Goal: Task Accomplishment & Management: Manage account settings

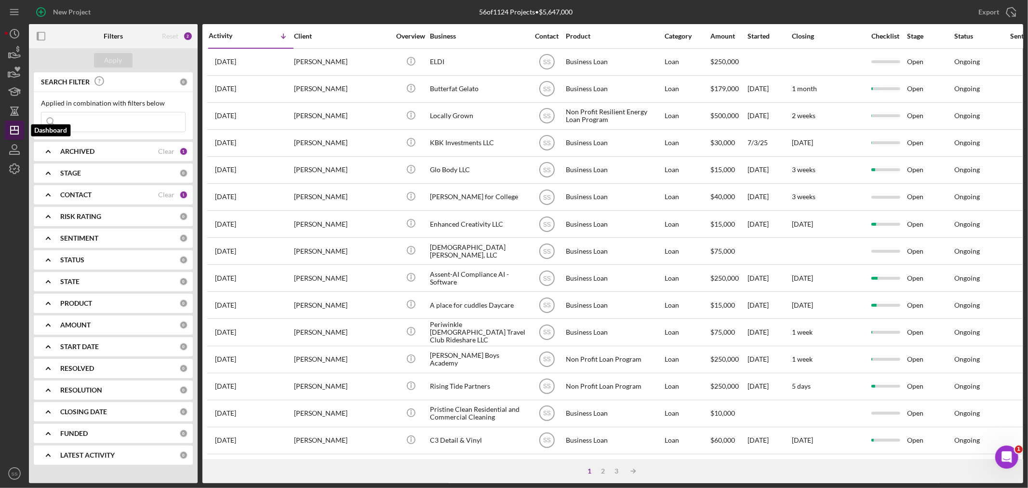
click at [18, 133] on polygon "button" at bounding box center [15, 130] width 8 height 8
click at [13, 131] on icon "Icon/Dashboard" at bounding box center [14, 130] width 24 height 24
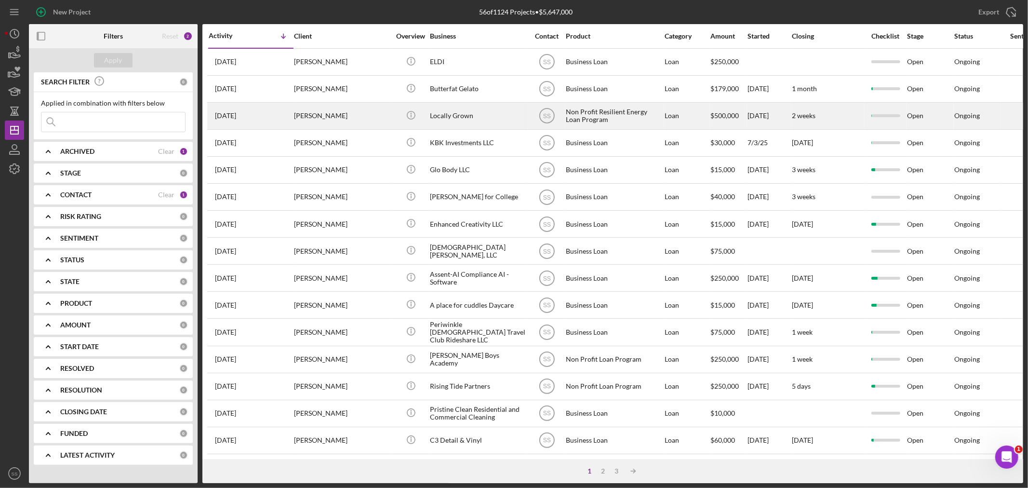
click at [328, 115] on div "[PERSON_NAME]" at bounding box center [342, 116] width 96 height 26
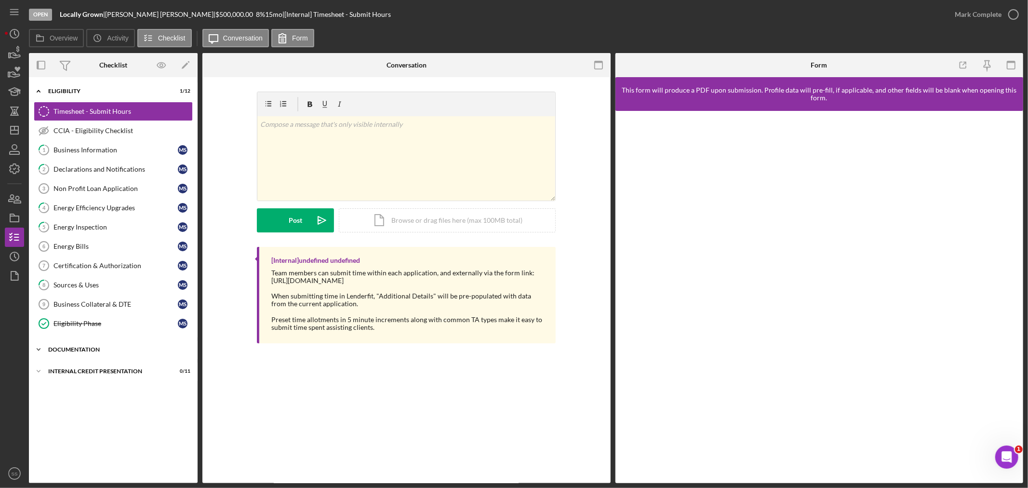
click at [70, 347] on div "Icon/Expander DOCUMENTATION 0 / 8" at bounding box center [113, 349] width 169 height 19
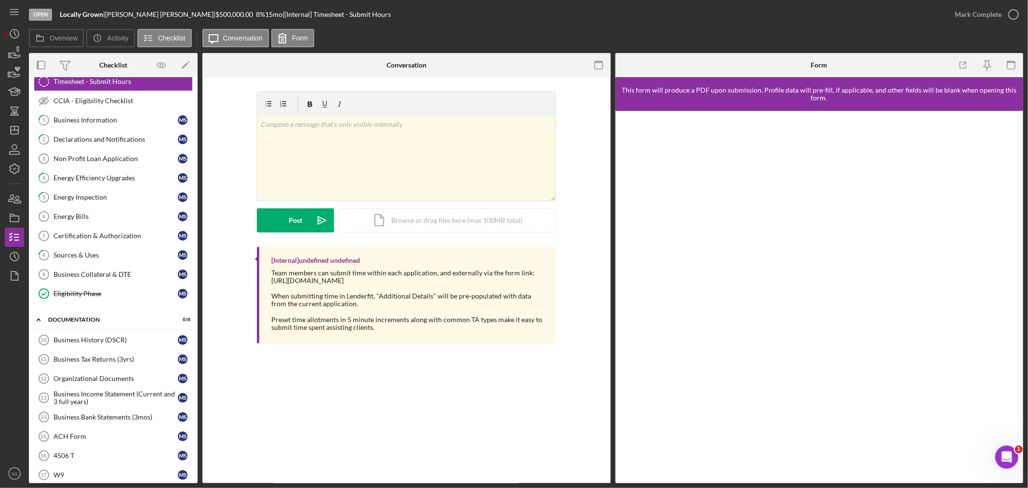
scroll to position [11, 0]
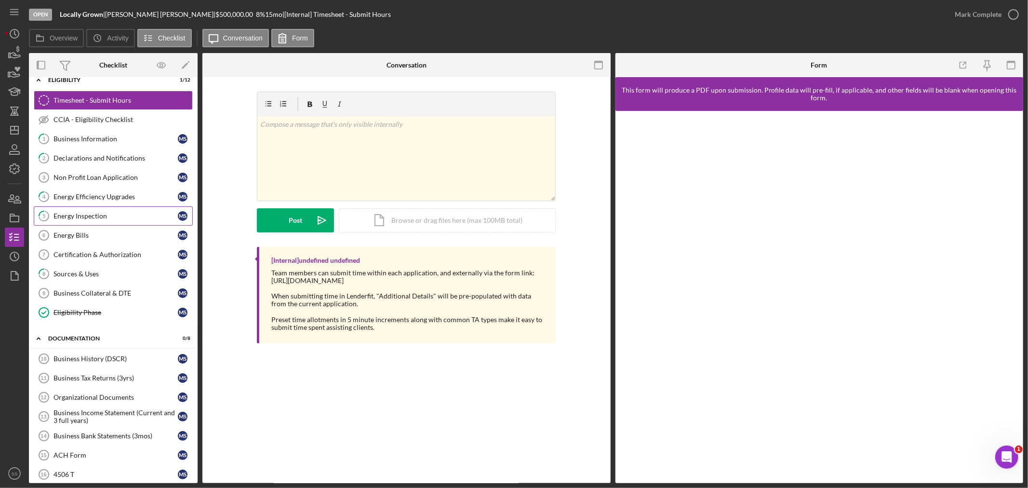
click at [79, 211] on link "5 Energy Inspection M S" at bounding box center [113, 215] width 159 height 19
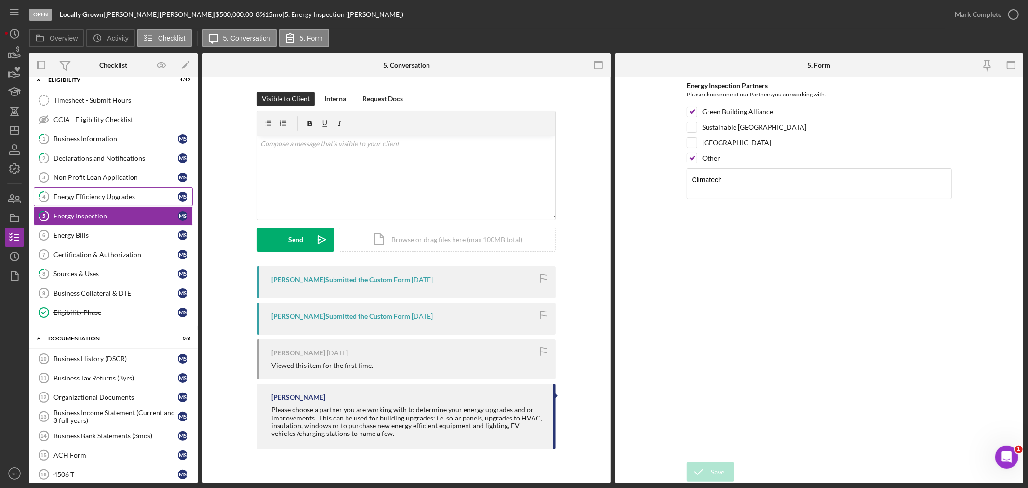
click at [73, 194] on div "Energy Efficiency Upgrades" at bounding box center [115, 197] width 124 height 8
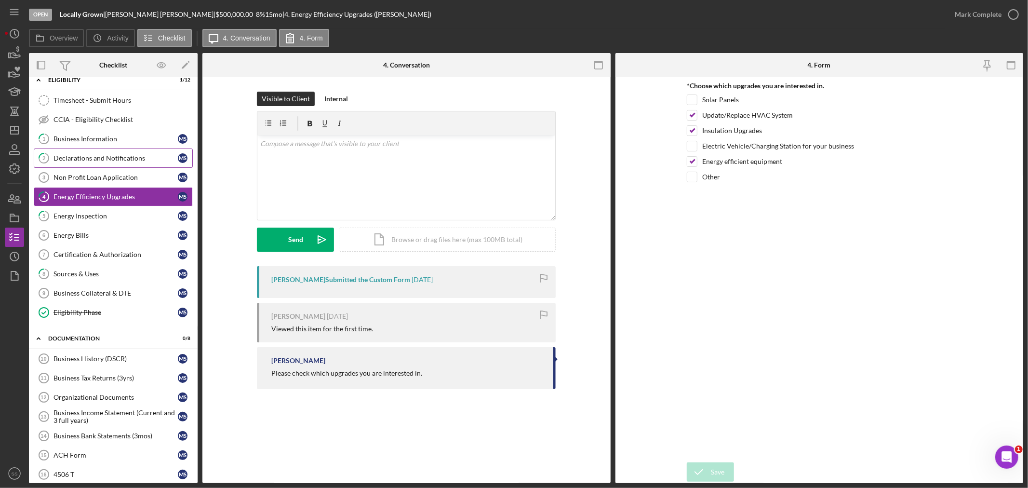
click at [68, 153] on link "2 Declarations and Notifications M S" at bounding box center [113, 157] width 159 height 19
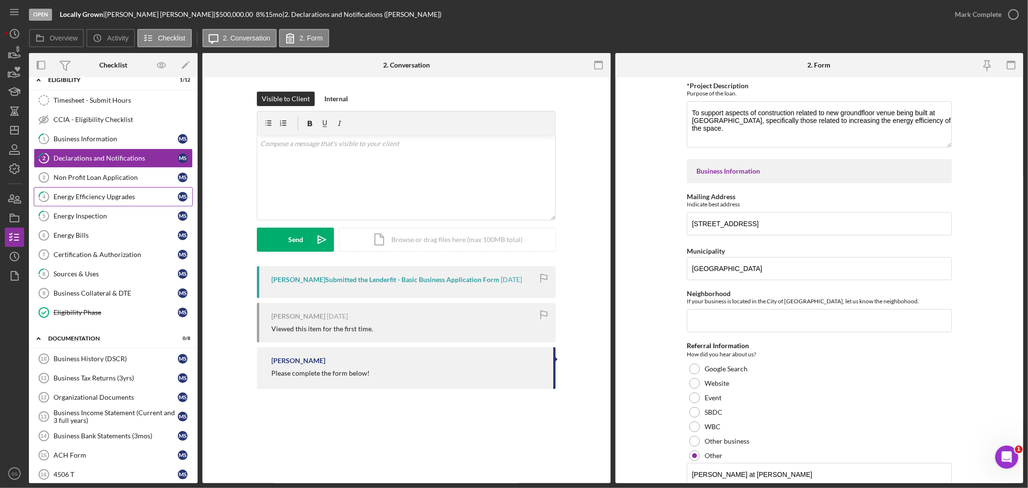
click at [105, 195] on div "Energy Efficiency Upgrades" at bounding box center [115, 197] width 124 height 8
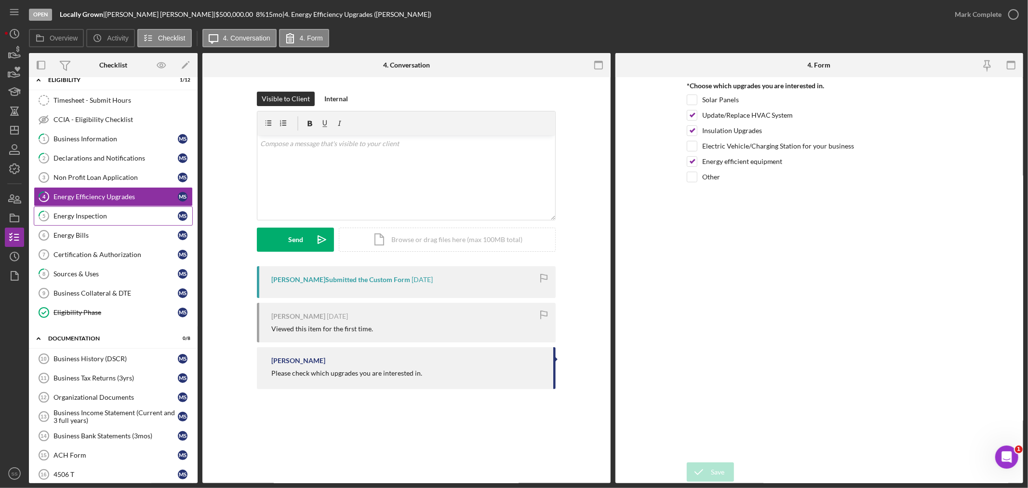
click at [93, 213] on div "Energy Inspection" at bounding box center [115, 216] width 124 height 8
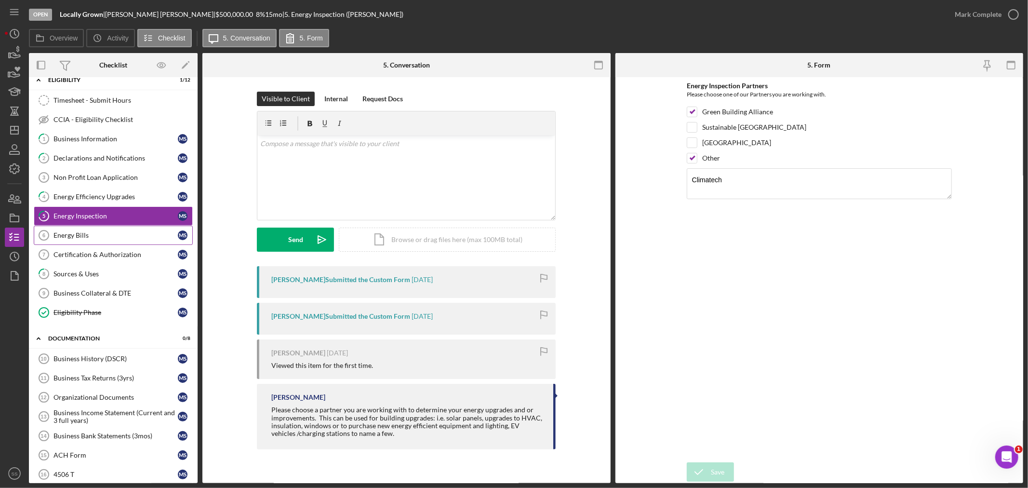
click at [68, 235] on div "Energy Bills" at bounding box center [115, 235] width 124 height 8
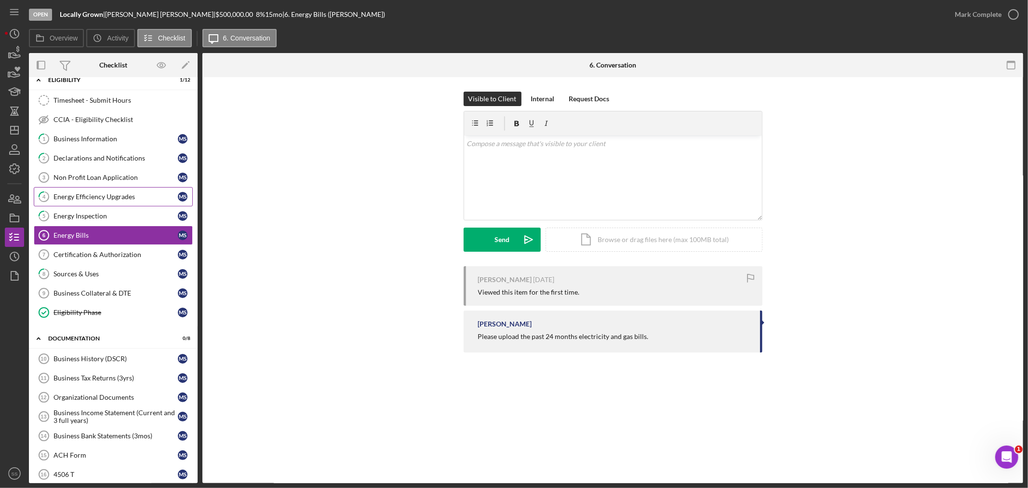
click at [71, 196] on div "Energy Efficiency Upgrades" at bounding box center [115, 197] width 124 height 8
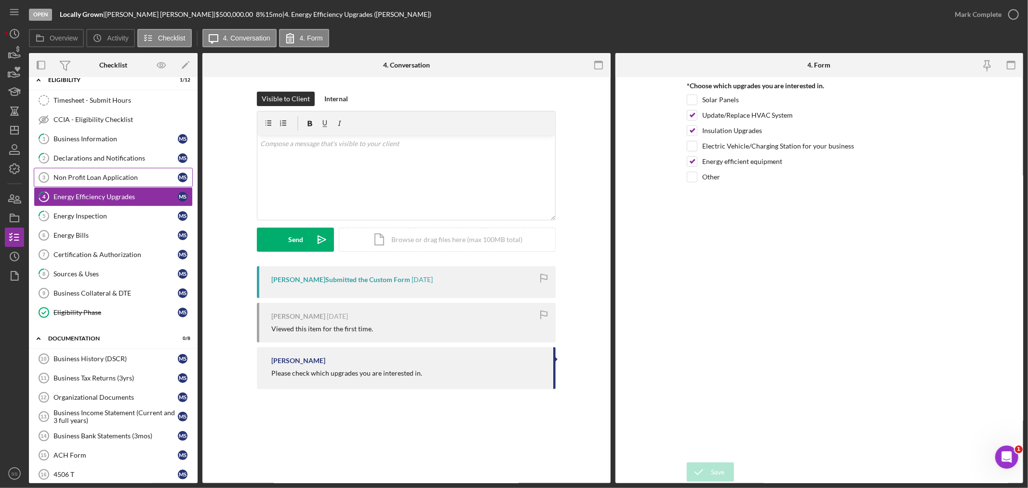
click at [73, 175] on div "Non Profit Loan Application" at bounding box center [115, 177] width 124 height 8
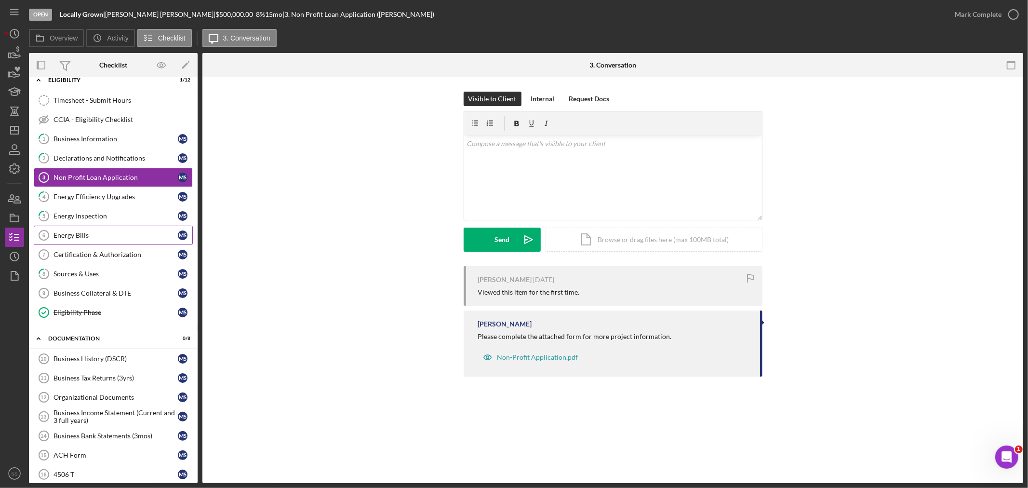
click at [66, 239] on link "Energy Bills 6 Energy Bills M S" at bounding box center [113, 234] width 159 height 19
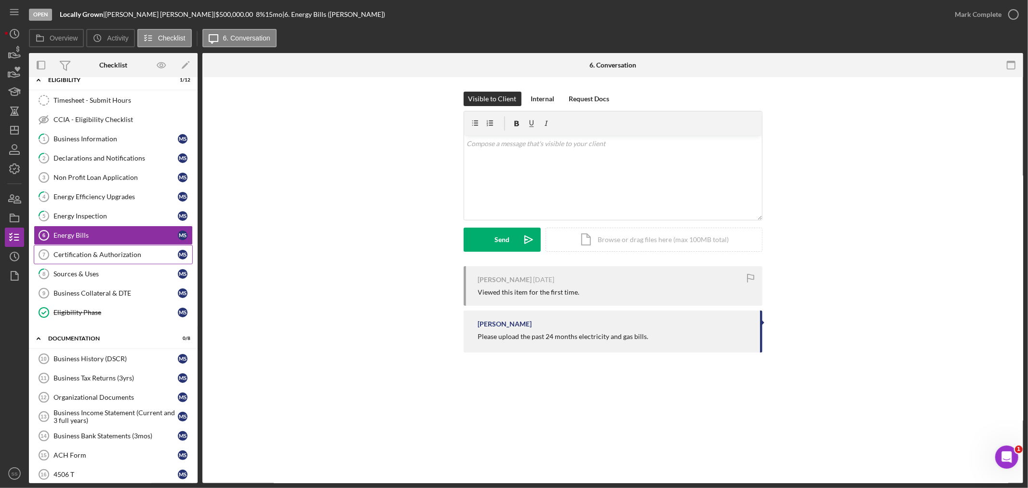
click at [69, 254] on div "Certification & Authorization" at bounding box center [115, 255] width 124 height 8
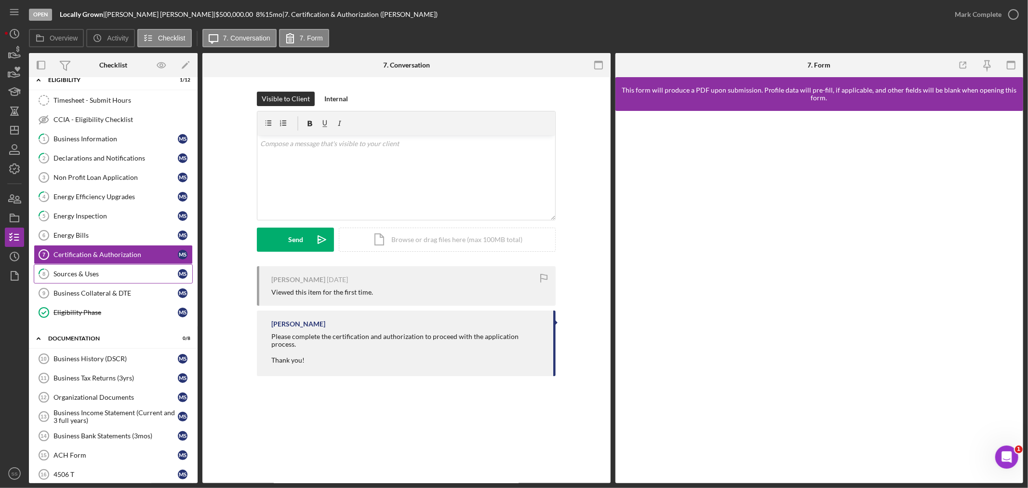
click at [74, 275] on div "Sources & Uses" at bounding box center [115, 274] width 124 height 8
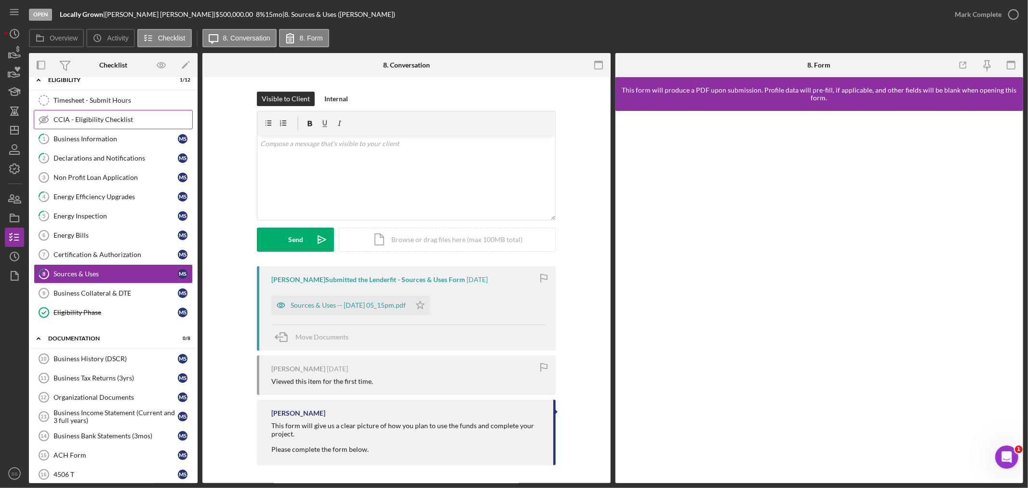
click at [76, 113] on link "CCIA - Eligibility Checklist CCIA - Eligibility Checklist" at bounding box center [113, 119] width 159 height 19
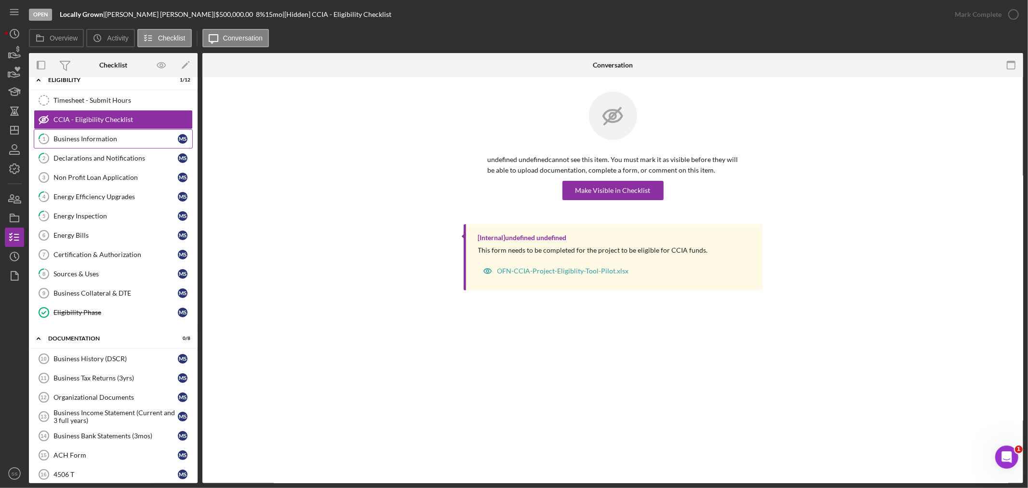
click at [75, 136] on div "Business Information" at bounding box center [115, 139] width 124 height 8
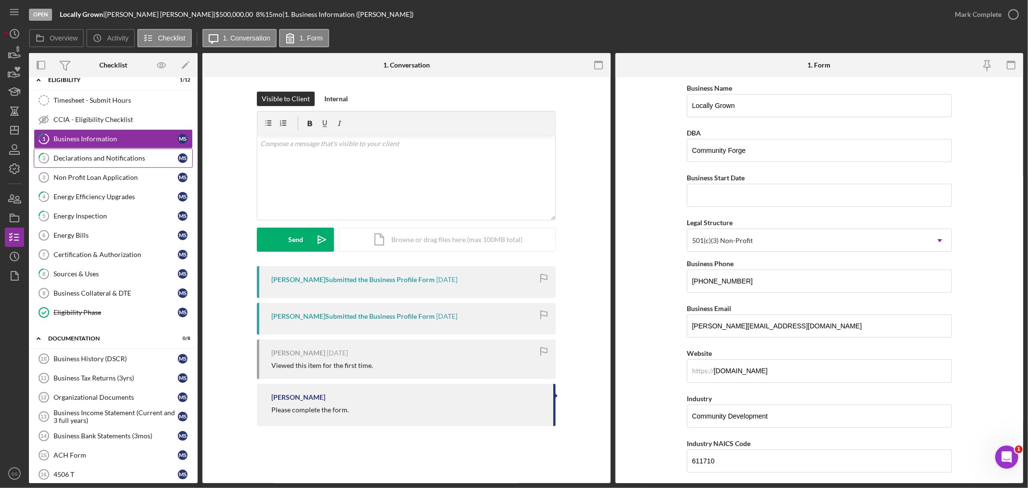
click at [82, 156] on div "Declarations and Notifications" at bounding box center [115, 158] width 124 height 8
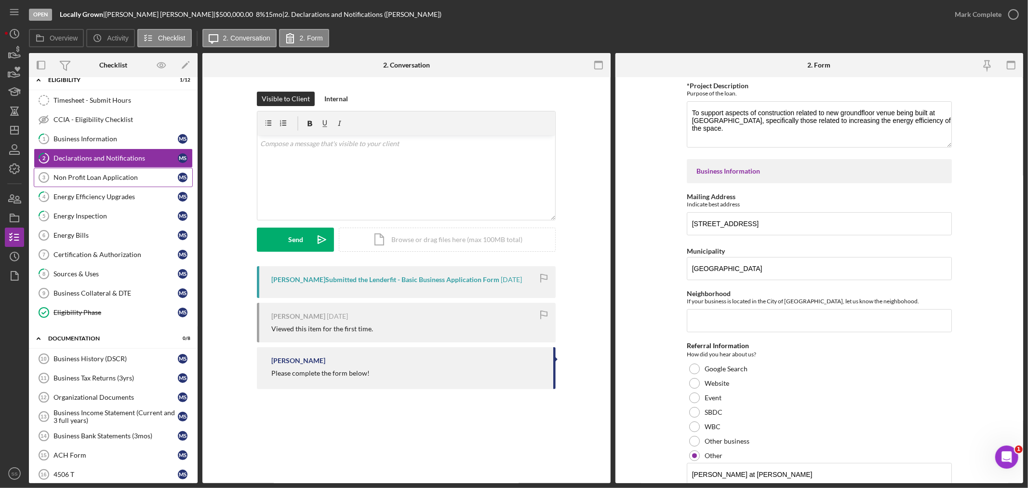
click at [82, 177] on div "Non Profit Loan Application" at bounding box center [115, 177] width 124 height 8
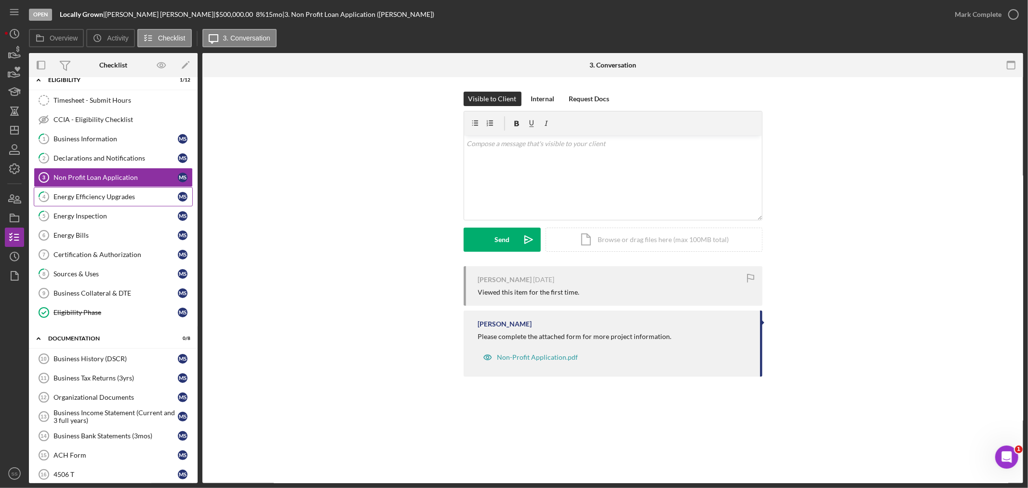
click at [78, 193] on div "Energy Efficiency Upgrades" at bounding box center [115, 197] width 124 height 8
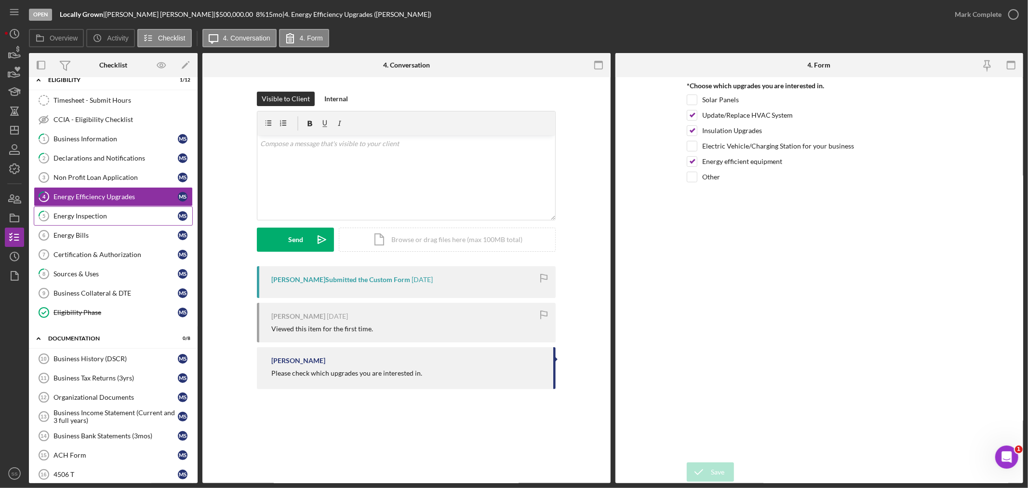
click at [77, 211] on link "5 Energy Inspection M S" at bounding box center [113, 215] width 159 height 19
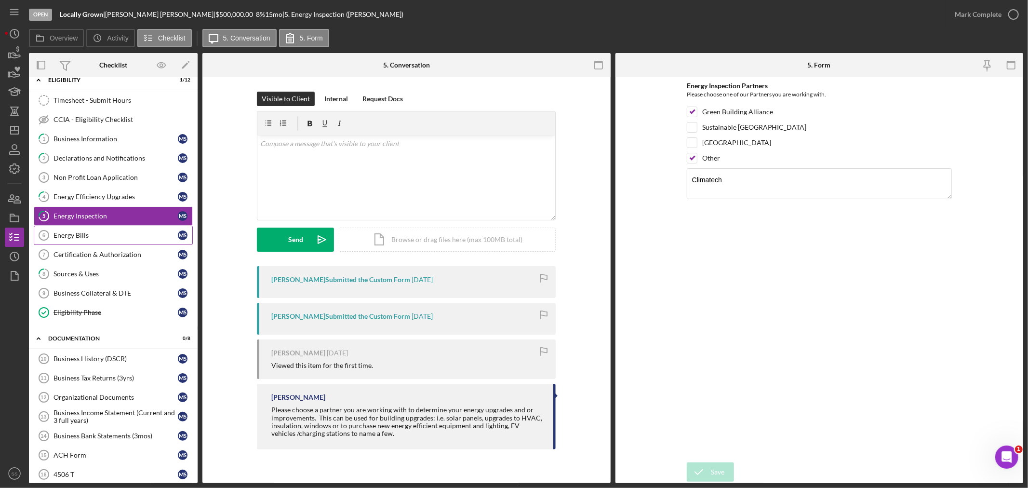
click at [75, 233] on div "Energy Bills" at bounding box center [115, 235] width 124 height 8
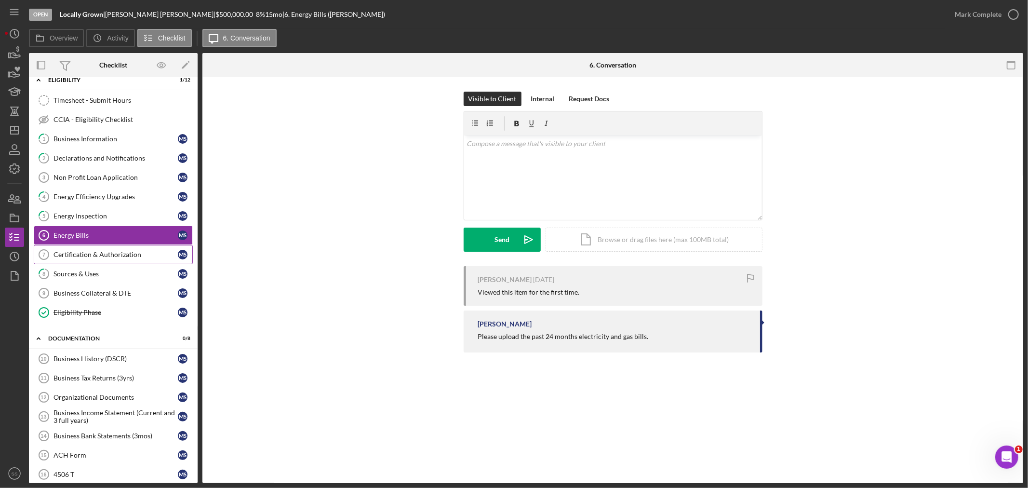
click at [74, 252] on div "Certification & Authorization" at bounding box center [115, 255] width 124 height 8
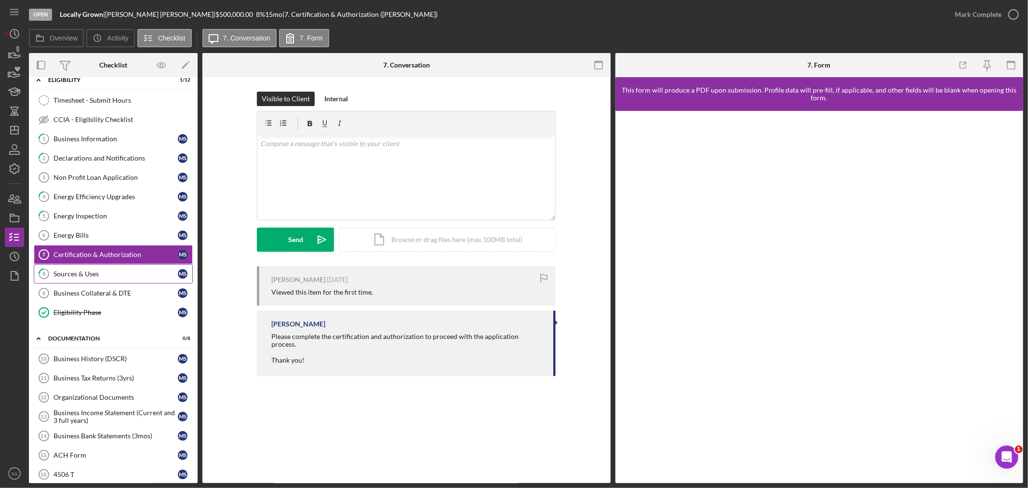
click at [79, 276] on div "Sources & Uses" at bounding box center [115, 274] width 124 height 8
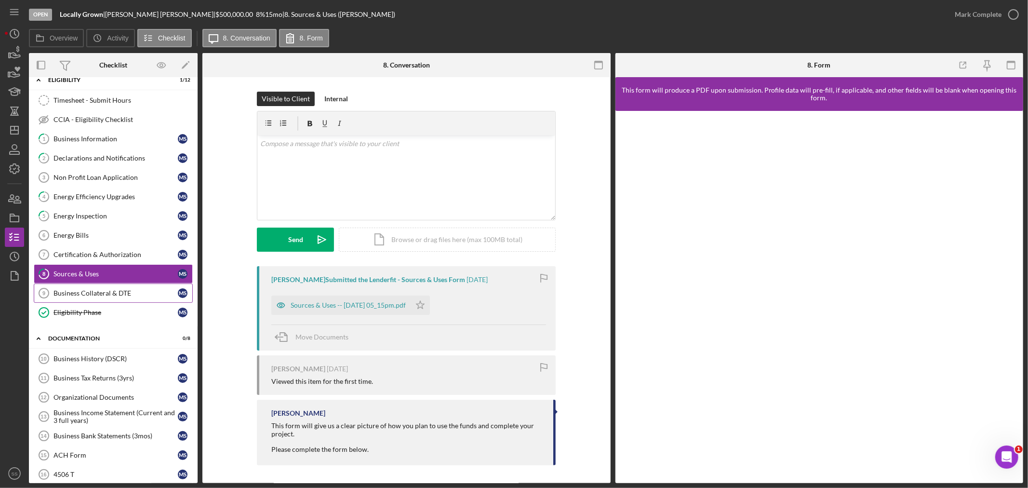
click at [77, 294] on div "Business Collateral & DTE" at bounding box center [115, 293] width 124 height 8
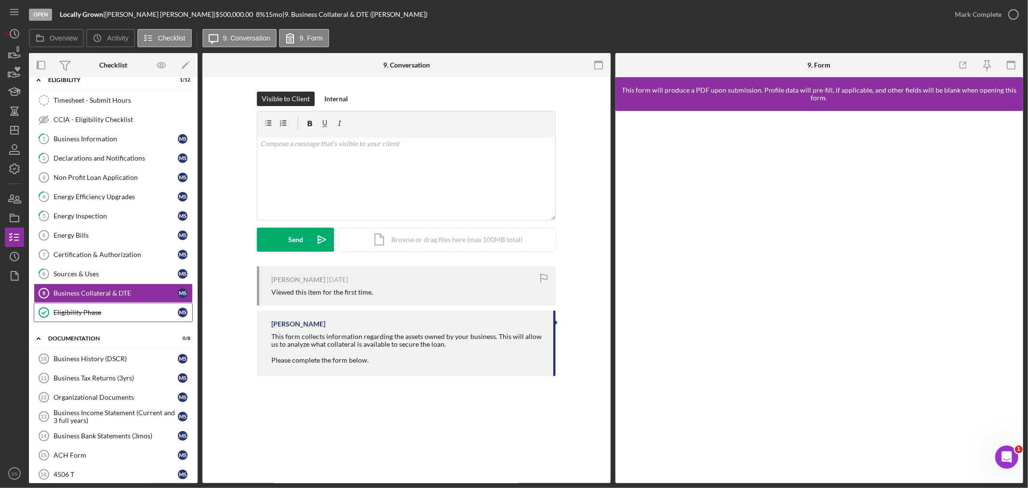
click at [71, 310] on div "Eligibility Phase" at bounding box center [115, 312] width 124 height 8
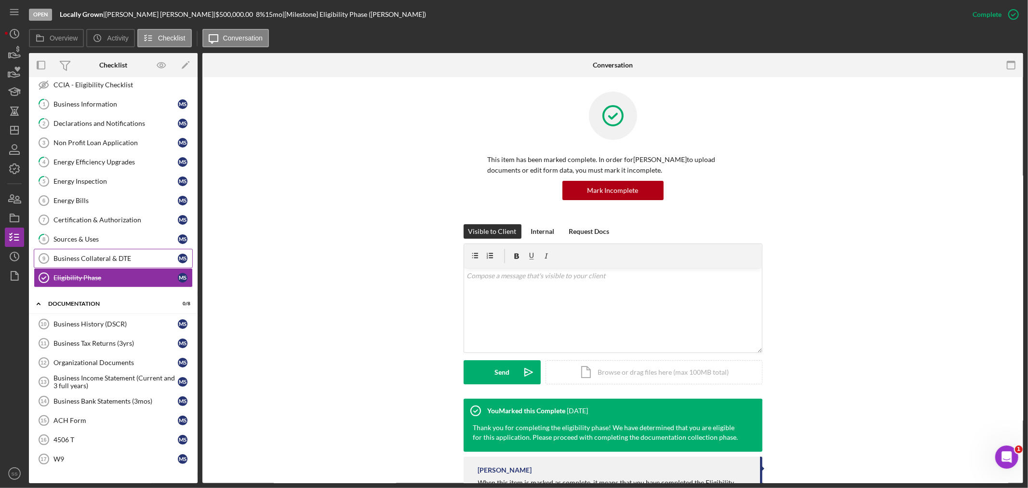
scroll to position [65, 0]
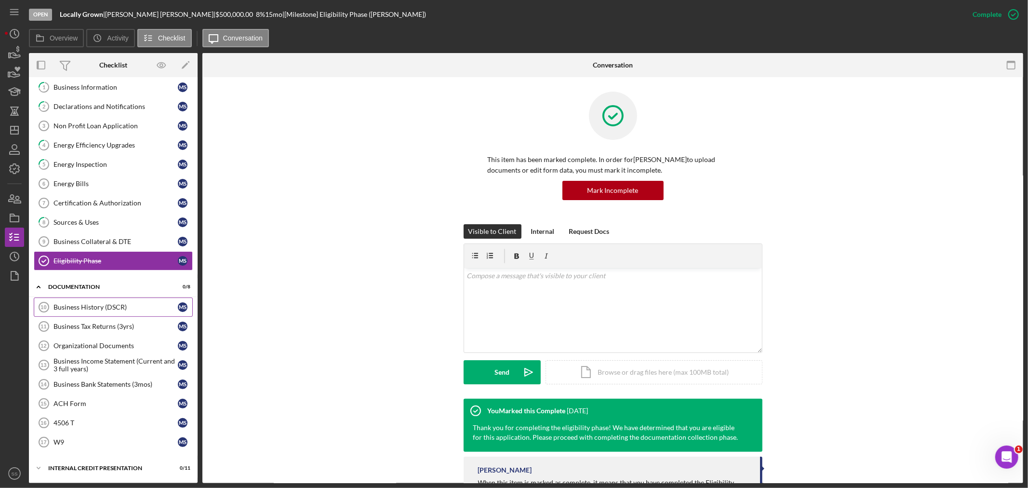
click at [91, 300] on link "Business History (DSCR) 10 Business History (DSCR) M S" at bounding box center [113, 306] width 159 height 19
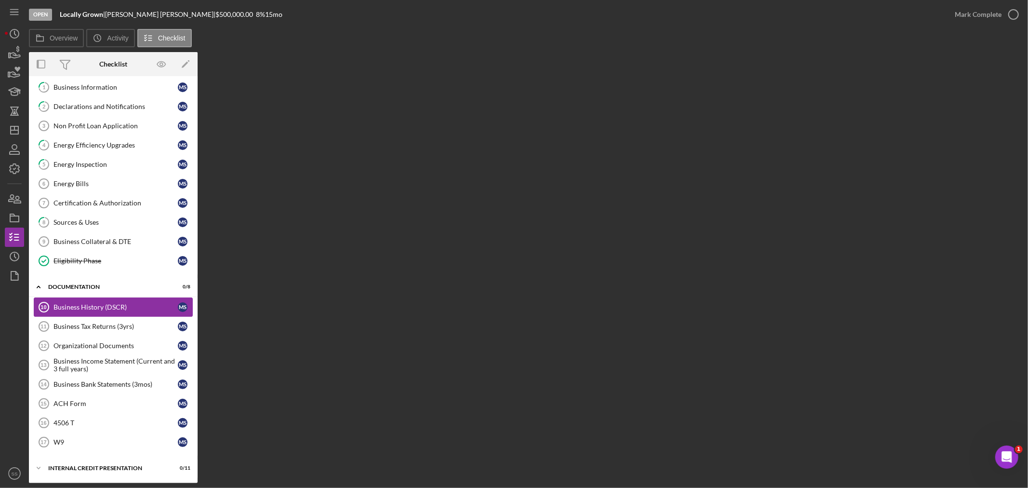
scroll to position [65, 0]
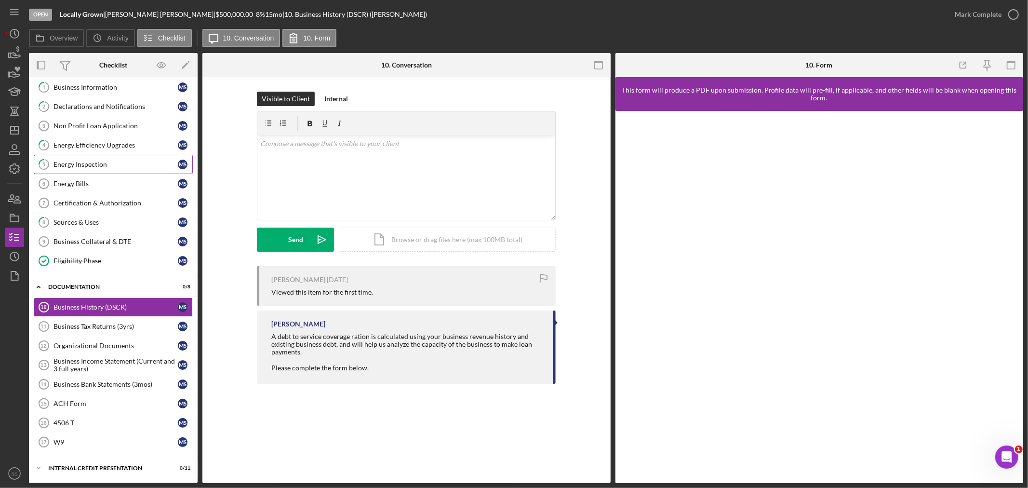
click at [103, 165] on div "Energy Inspection" at bounding box center [115, 164] width 124 height 8
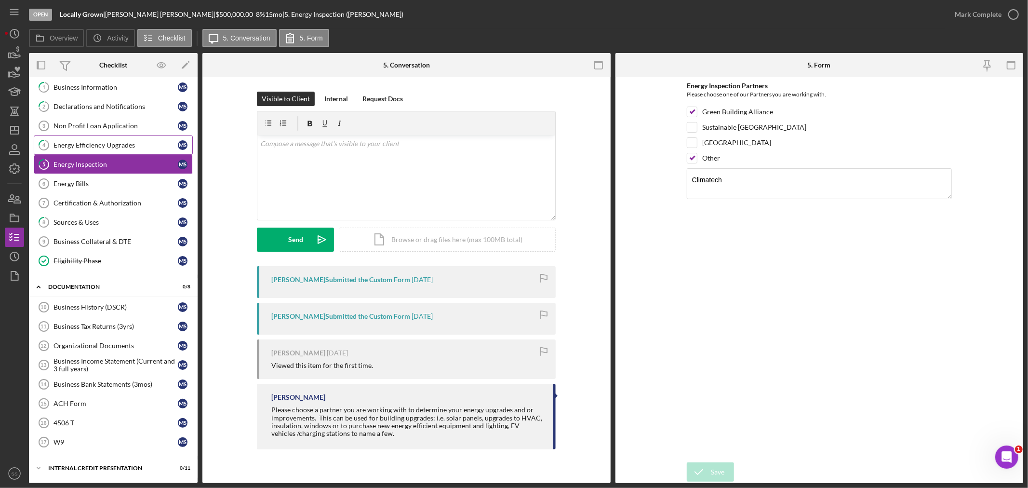
click at [96, 141] on div "Energy Efficiency Upgrades" at bounding box center [115, 145] width 124 height 8
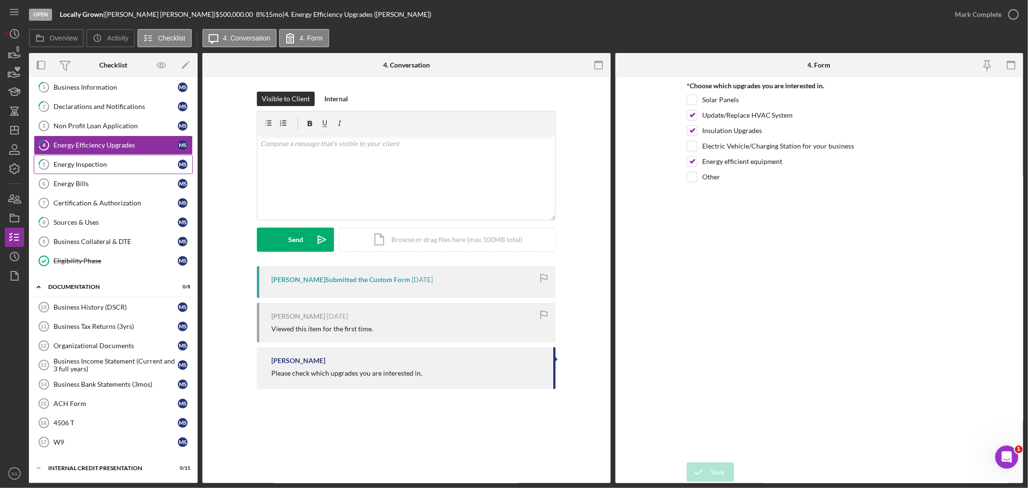
click at [99, 167] on link "5 Energy Inspection M S" at bounding box center [113, 164] width 159 height 19
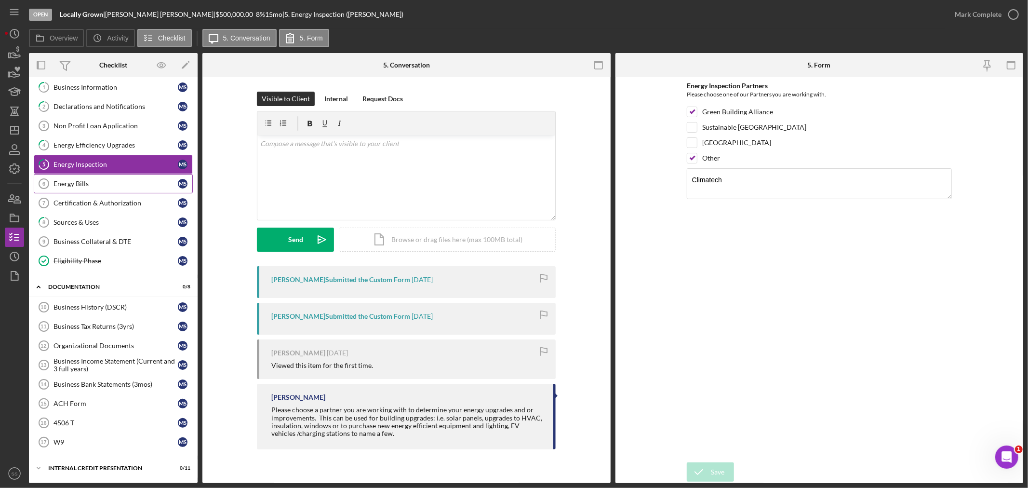
click at [100, 176] on link "Energy Bills 6 Energy Bills M S" at bounding box center [113, 183] width 159 height 19
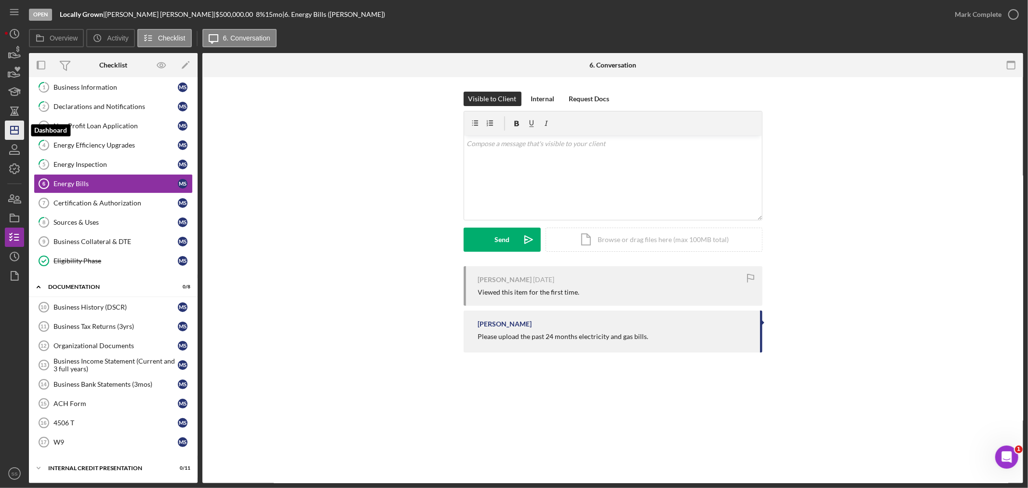
click at [16, 130] on icon "Icon/Dashboard" at bounding box center [14, 130] width 24 height 24
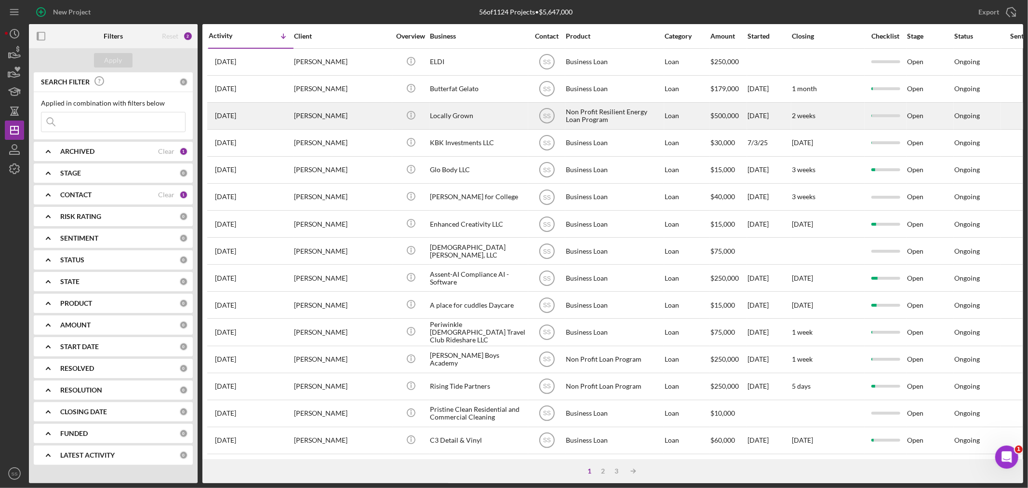
click at [307, 116] on div "[PERSON_NAME]" at bounding box center [342, 116] width 96 height 26
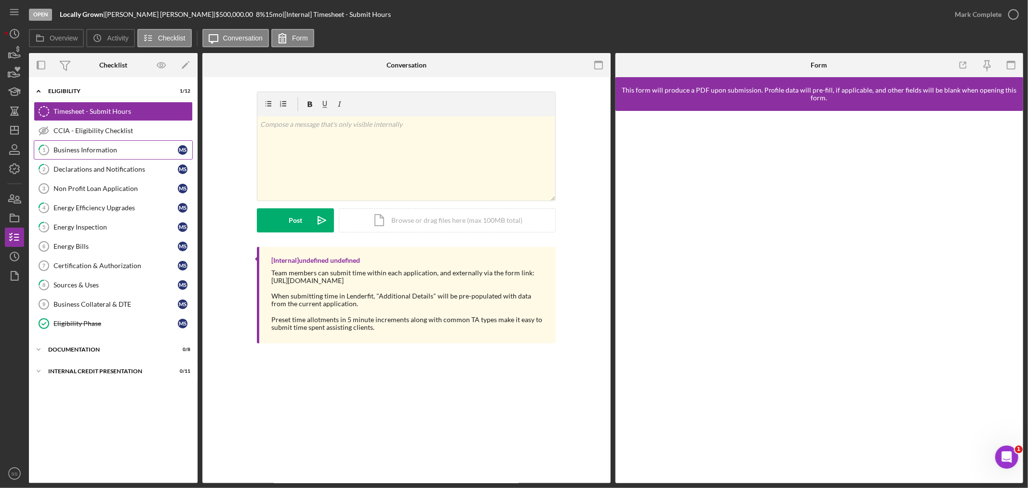
click at [103, 153] on div "Business Information" at bounding box center [115, 150] width 124 height 8
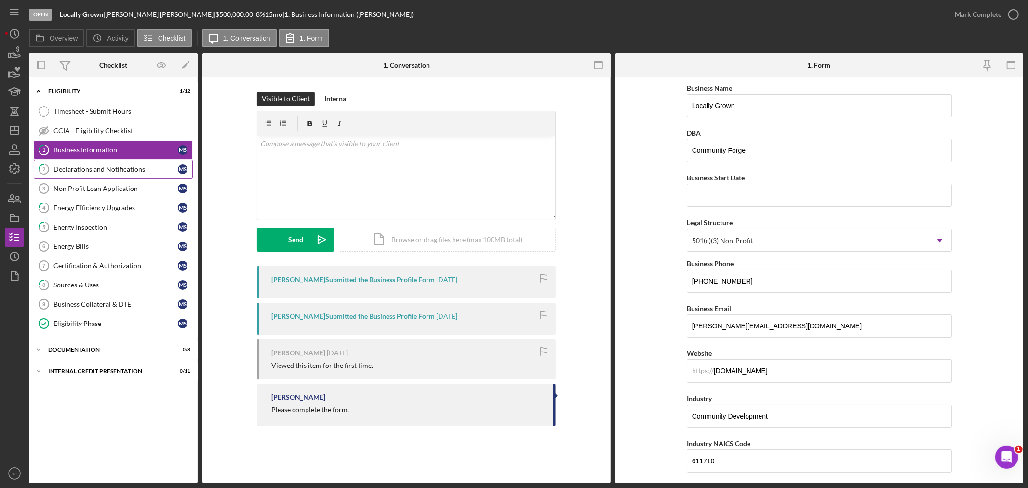
click at [105, 169] on div "Declarations and Notifications" at bounding box center [115, 169] width 124 height 8
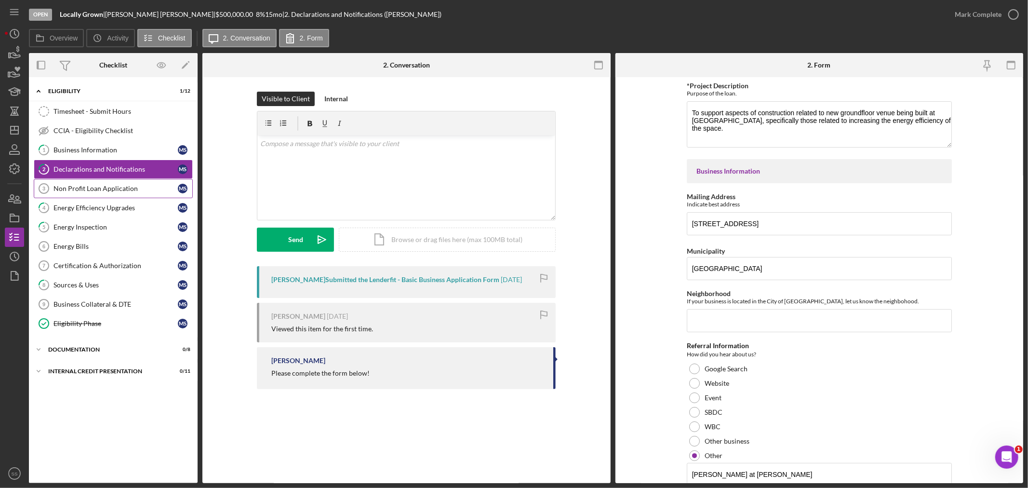
click at [106, 190] on div "Non Profit Loan Application" at bounding box center [115, 189] width 124 height 8
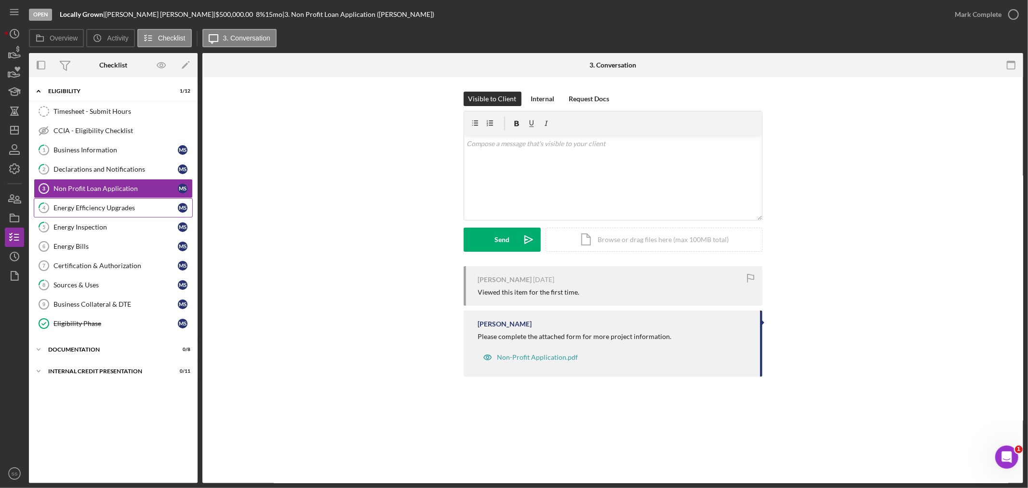
click at [108, 211] on div "Energy Efficiency Upgrades" at bounding box center [115, 208] width 124 height 8
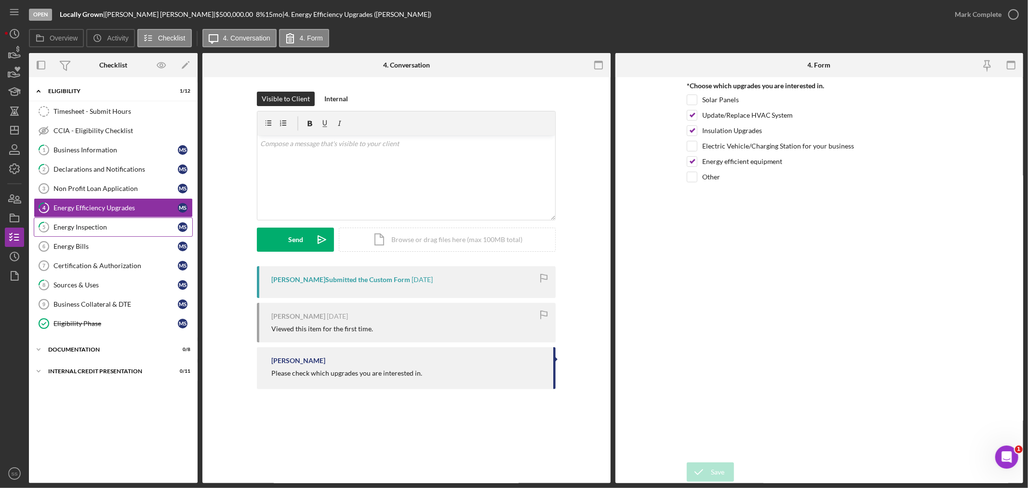
click at [104, 223] on link "5 Energy Inspection M S" at bounding box center [113, 226] width 159 height 19
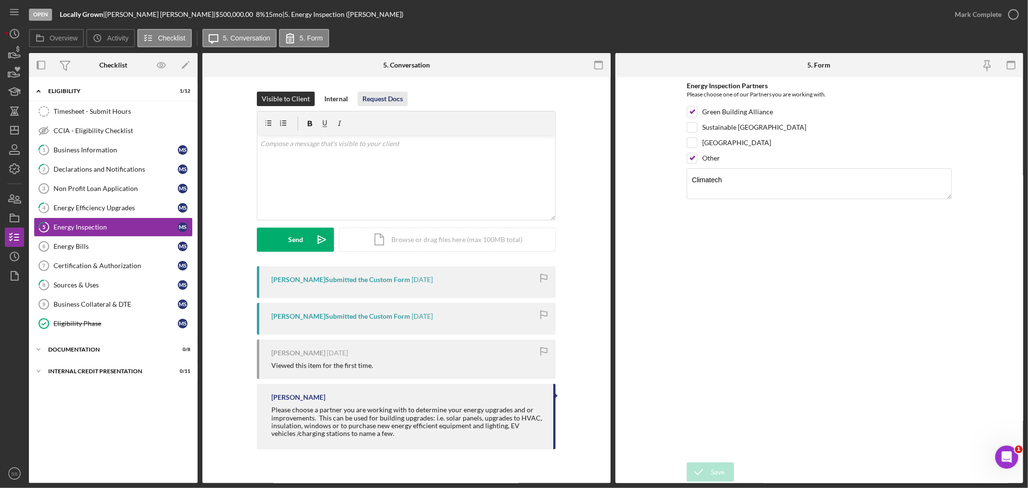
click at [368, 94] on div "Request Docs" at bounding box center [382, 99] width 40 height 14
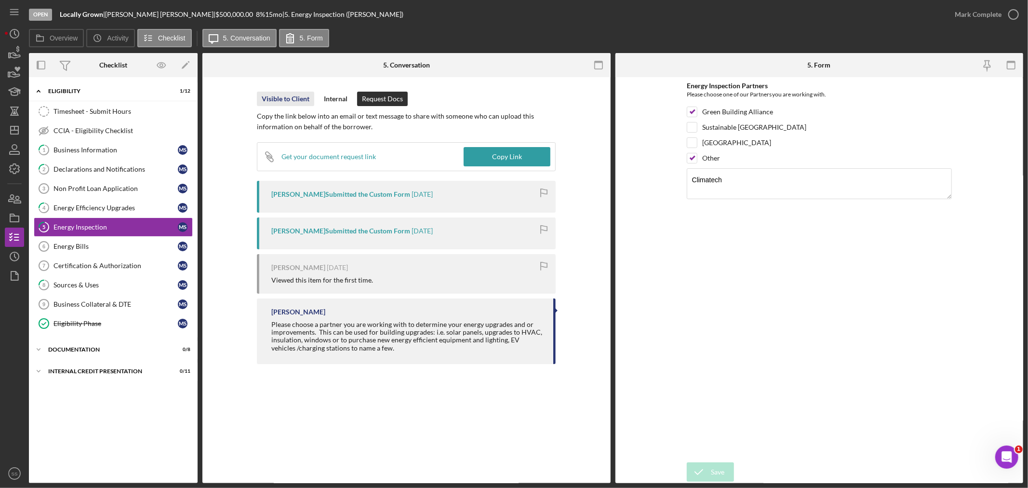
click at [275, 96] on div "Visible to Client" at bounding box center [286, 99] width 48 height 14
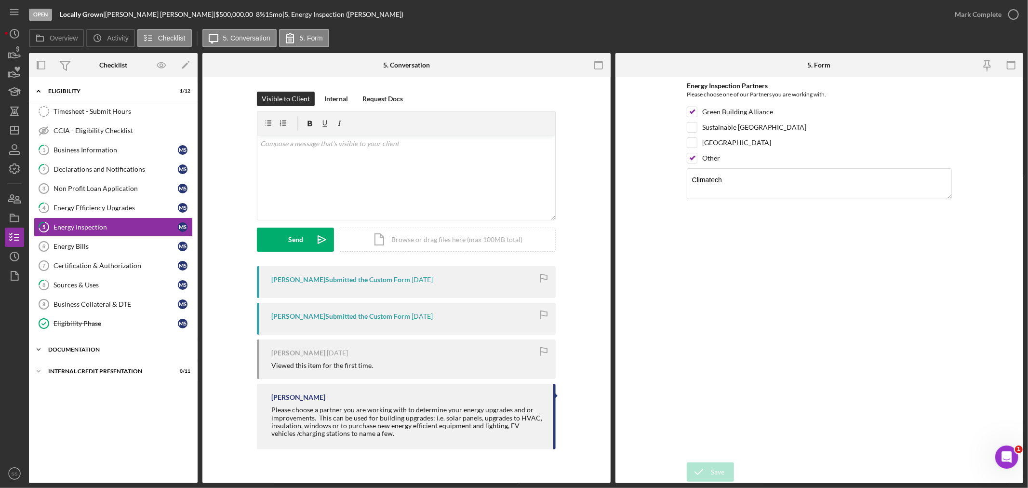
click at [47, 348] on icon "Icon/Expander" at bounding box center [38, 349] width 19 height 19
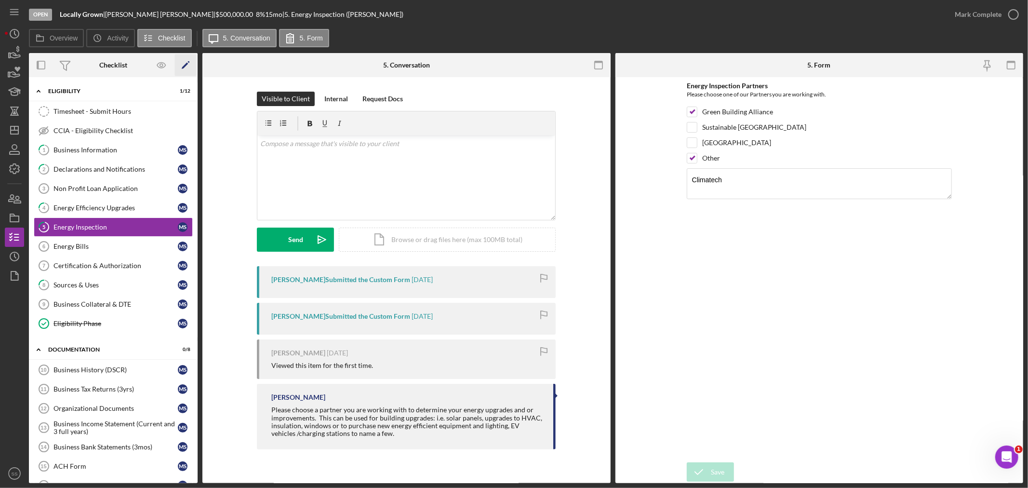
click at [185, 62] on icon "Icon/Edit" at bounding box center [186, 65] width 22 height 22
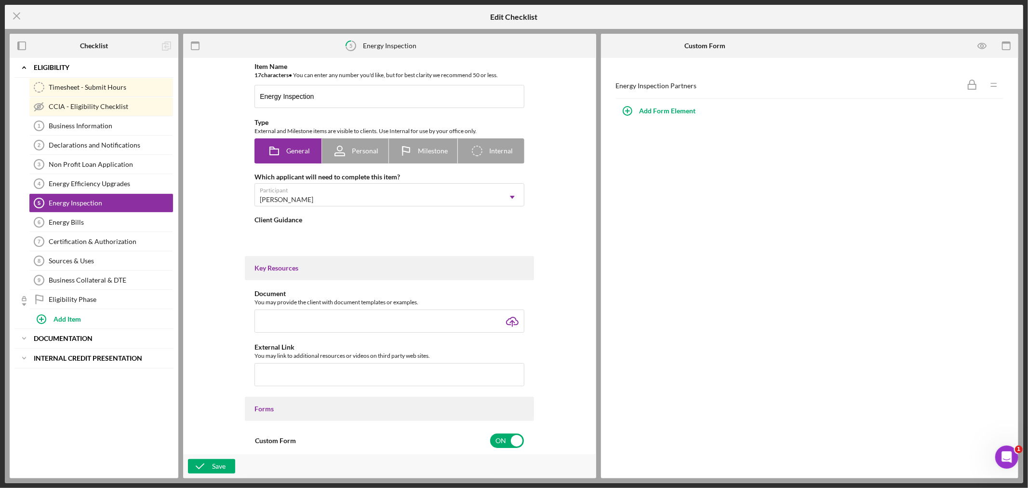
type textarea "<div>Please choose a partner you are working with to determine your energy upgr…"
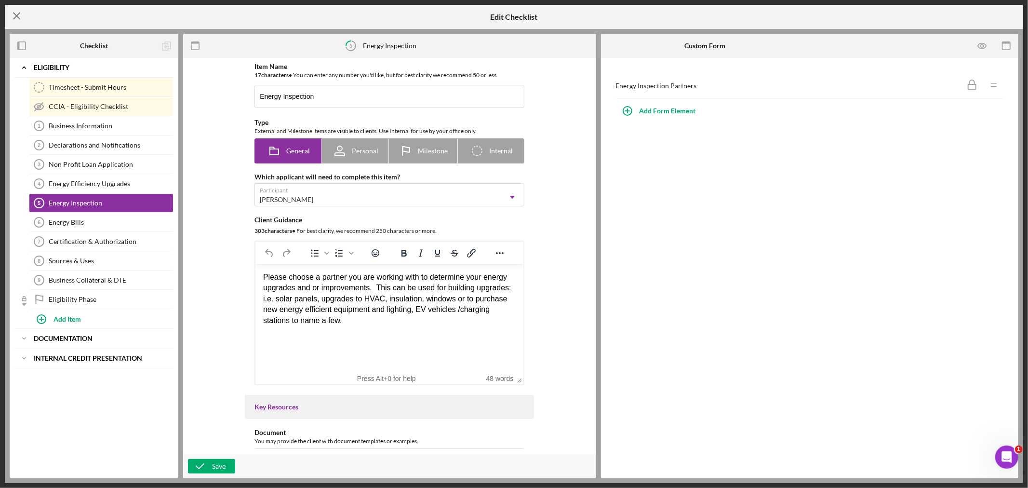
click at [13, 13] on icon "Icon/Menu Close" at bounding box center [17, 16] width 24 height 24
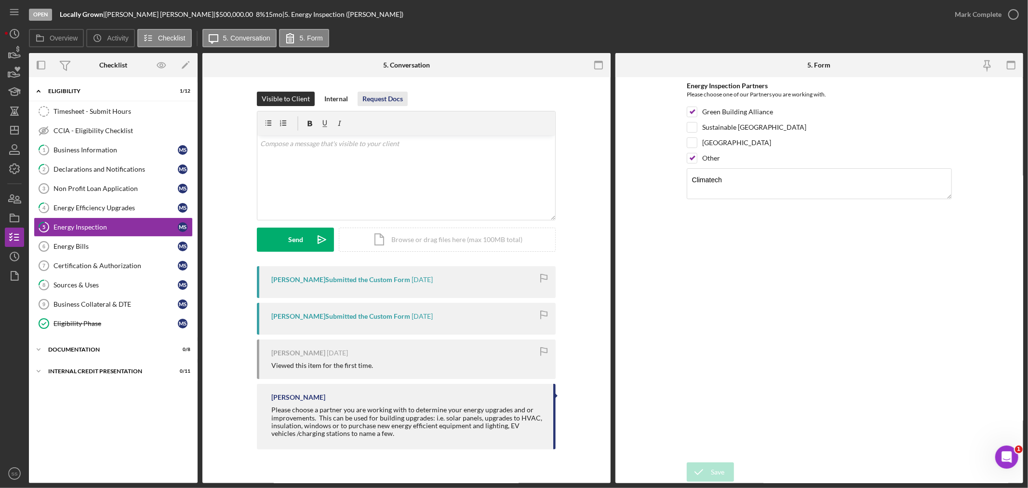
click at [391, 94] on div "Request Docs" at bounding box center [382, 99] width 40 height 14
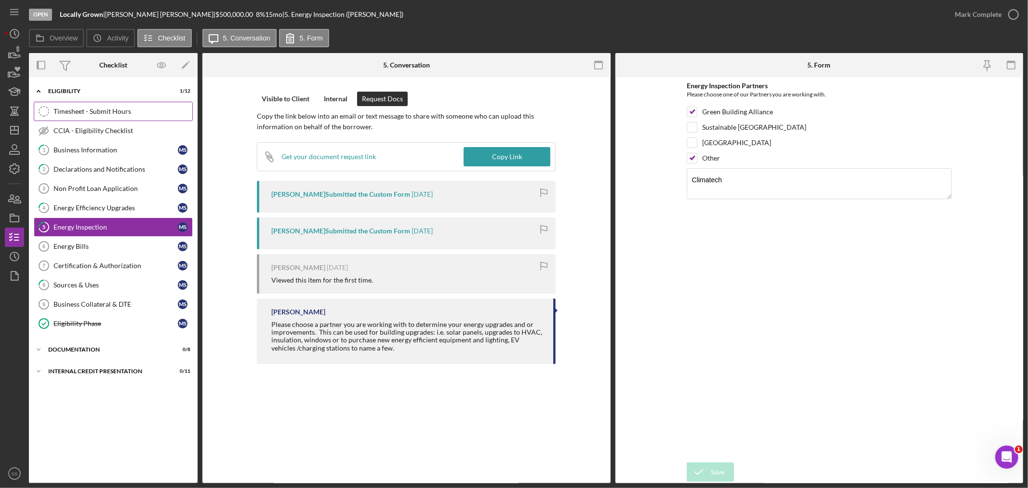
click at [79, 111] on div "Timesheet - Submit Hours" at bounding box center [122, 111] width 139 height 8
